Goal: Transaction & Acquisition: Purchase product/service

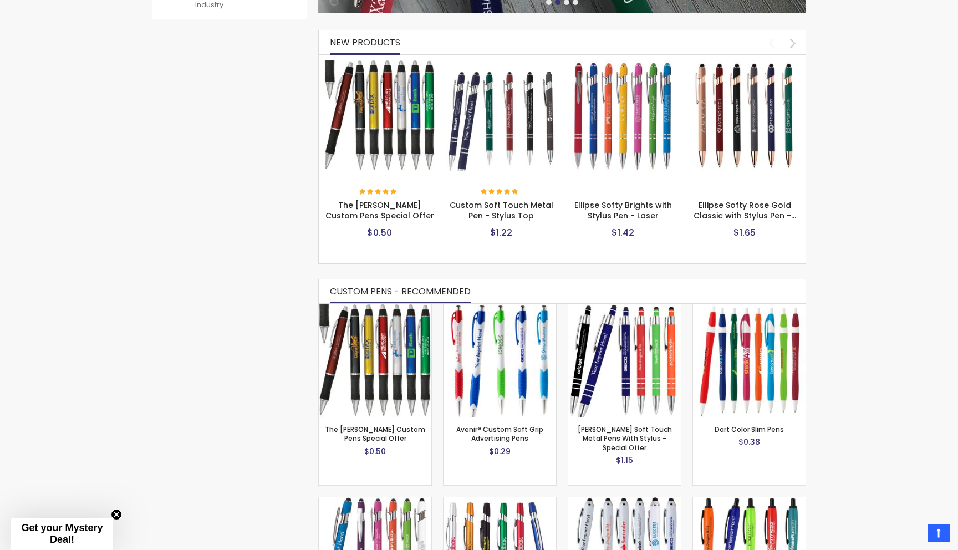
scroll to position [521, 0]
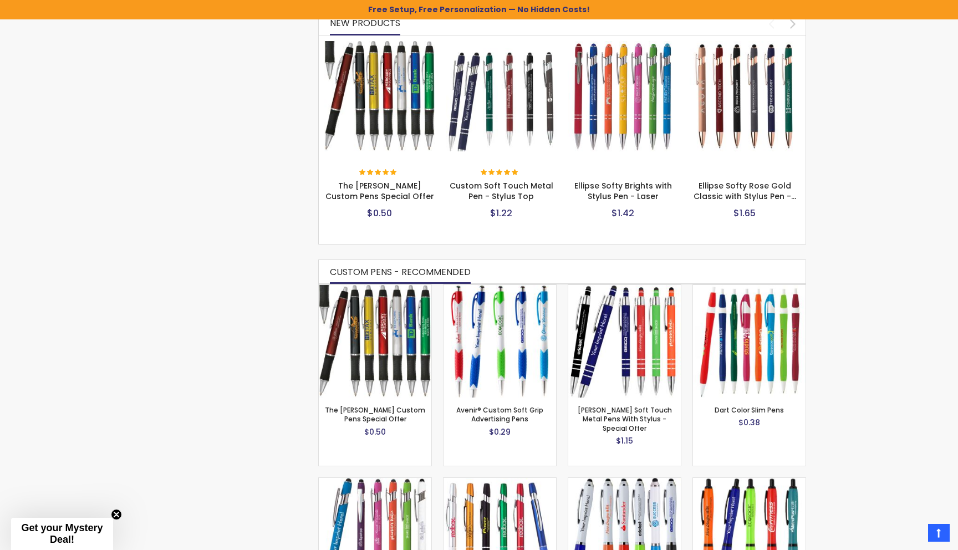
click at [364, 119] on img at bounding box center [379, 96] width 111 height 111
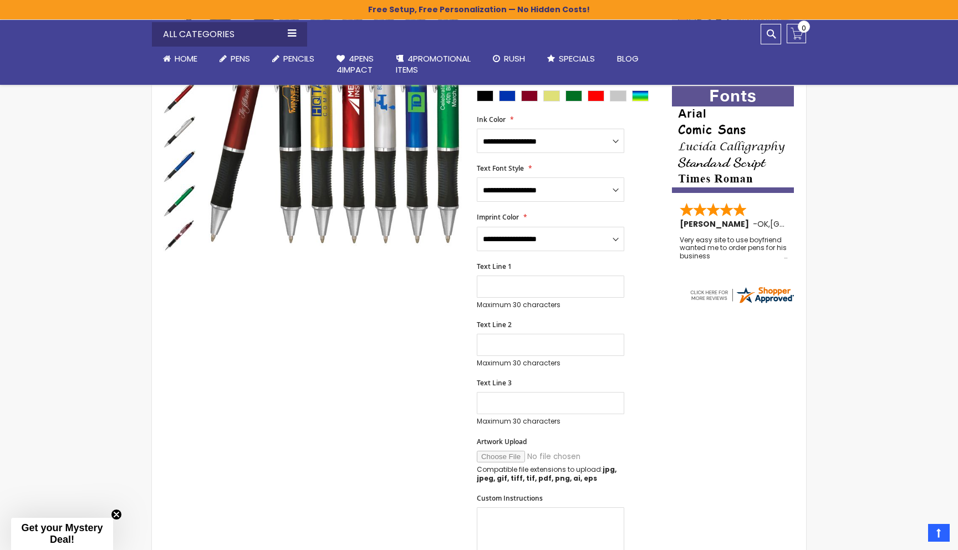
scroll to position [406, 0]
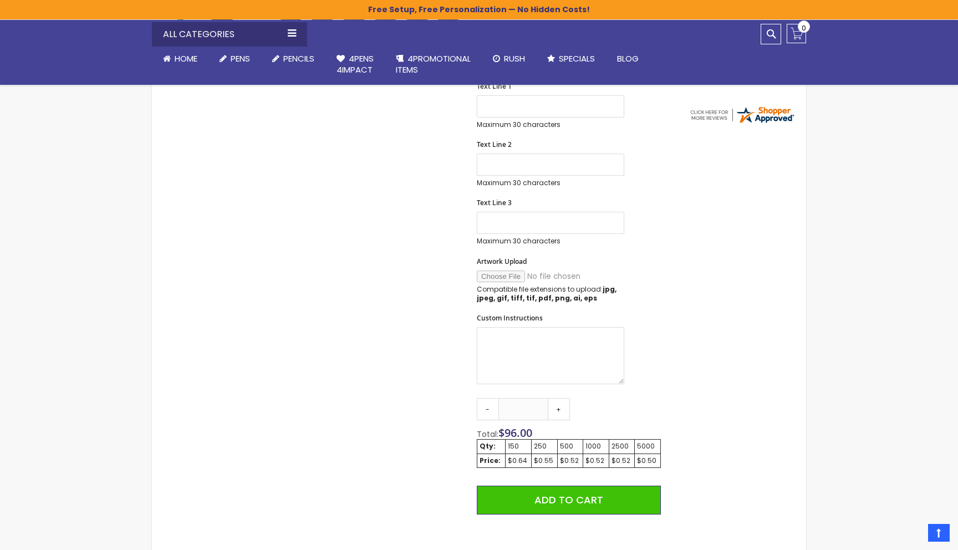
click at [681, 201] on div "Close dialog Sign up to get your Mystery Discount ! Name Email Send Me the Deal…" at bounding box center [479, 275] width 958 height 550
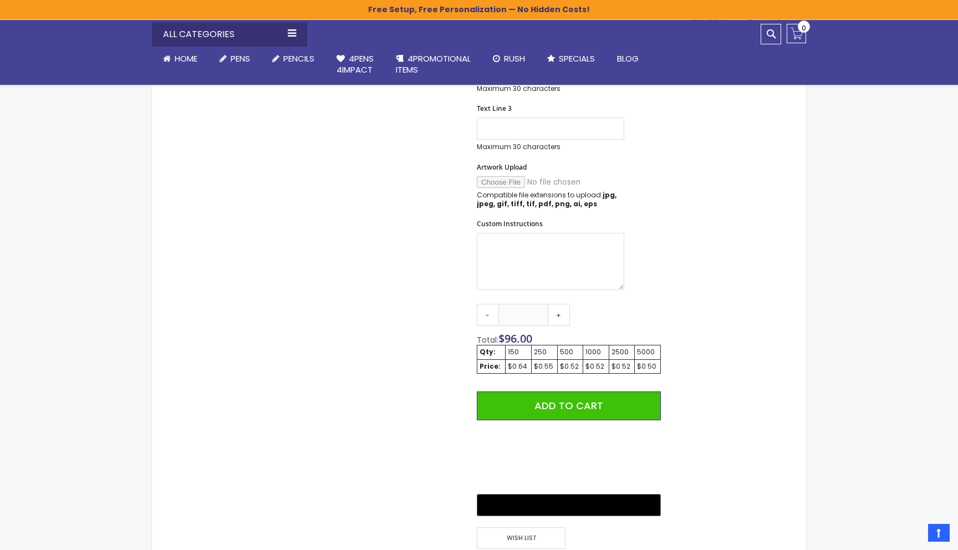
scroll to position [507, 0]
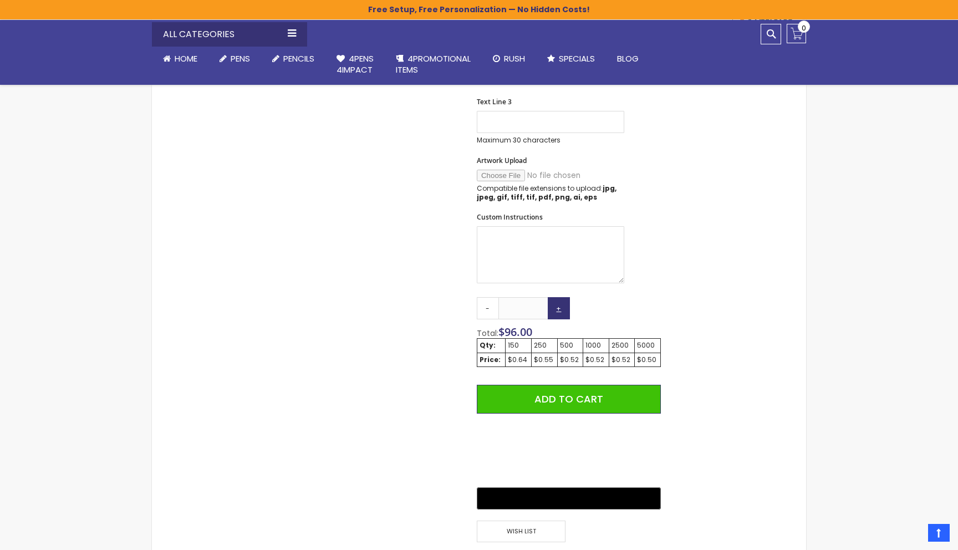
click at [562, 312] on link "+" at bounding box center [559, 308] width 22 height 22
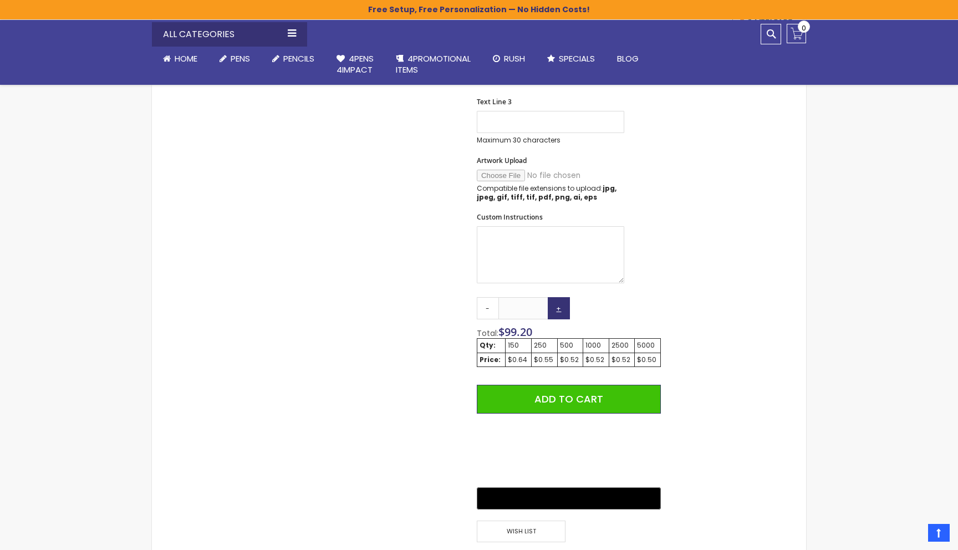
click at [562, 312] on link "+" at bounding box center [559, 308] width 22 height 22
type input "***"
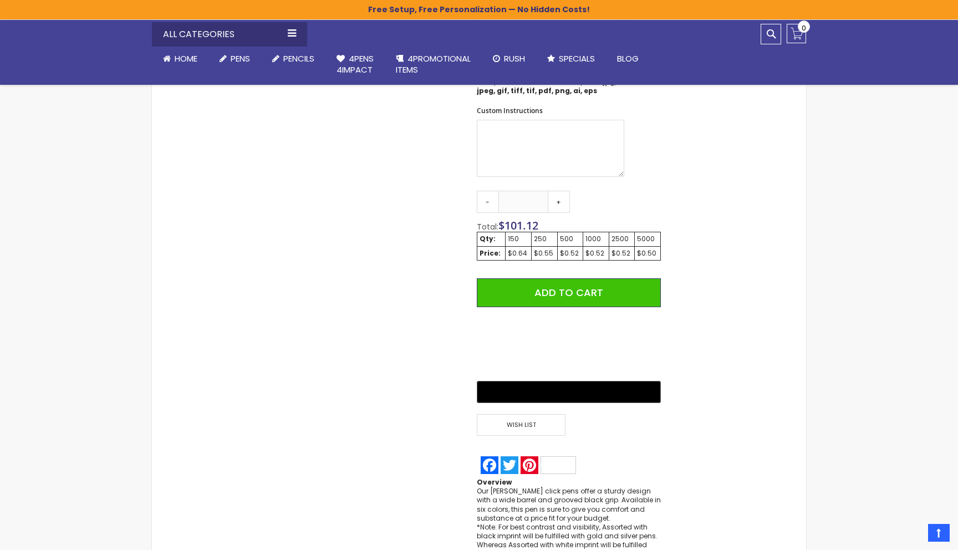
scroll to position [613, 0]
